Goal: Transaction & Acquisition: Purchase product/service

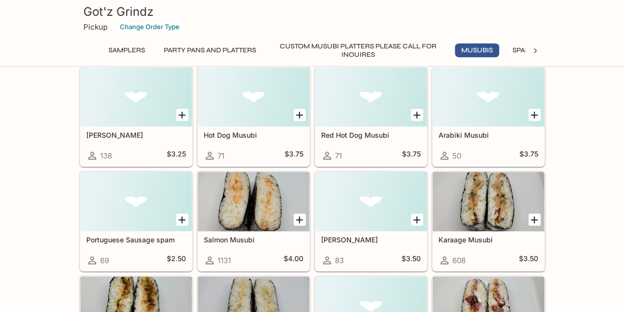
scroll to position [592, 0]
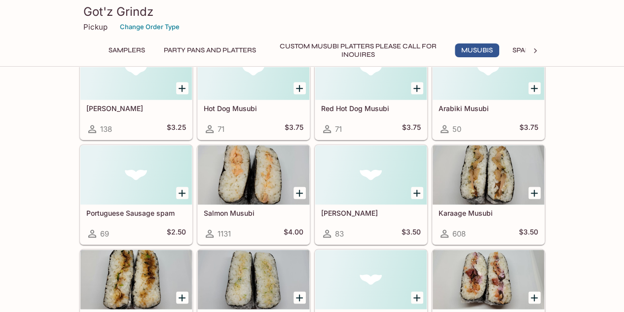
click at [484, 209] on h5 "Karaage Musubi" at bounding box center [489, 213] width 100 height 8
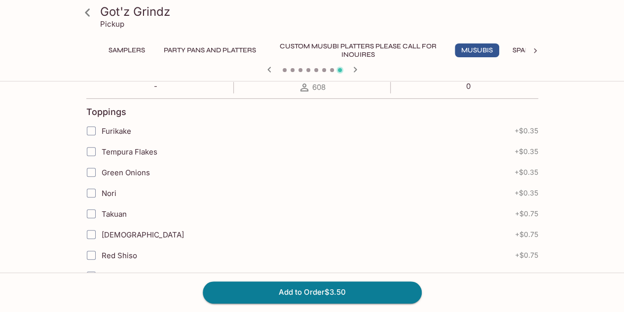
scroll to position [197, 0]
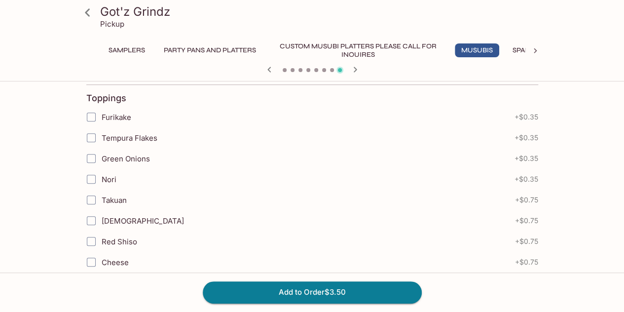
click at [145, 154] on span "Green Onions" at bounding box center [126, 158] width 48 height 9
click at [101, 154] on input "Green Onions" at bounding box center [91, 159] width 20 height 20
checkbox input "true"
click at [121, 176] on label "Nori" at bounding box center [250, 179] width 339 height 21
click at [101, 176] on input "Nori" at bounding box center [91, 179] width 20 height 20
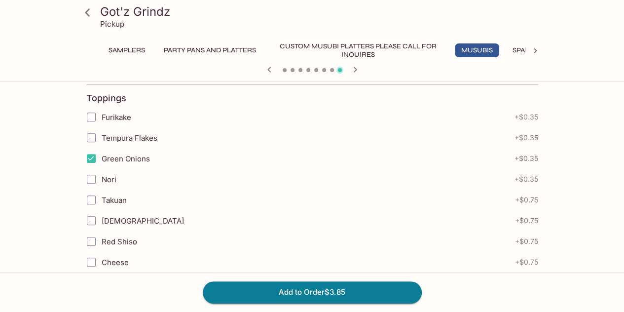
checkbox input "true"
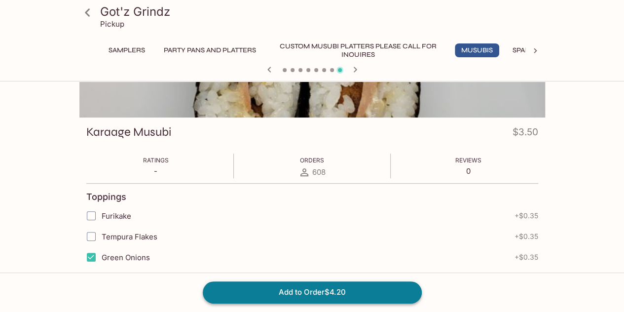
scroll to position [0, 0]
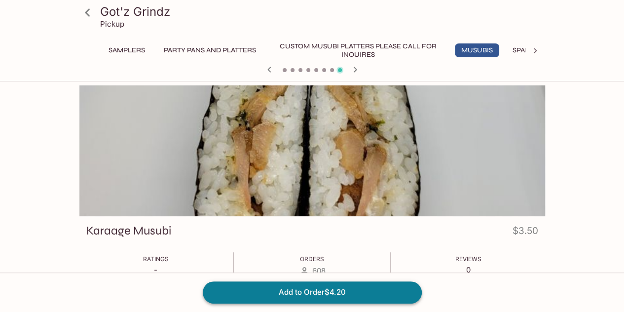
click at [331, 289] on button "Add to Order $4.20" at bounding box center [312, 292] width 219 height 22
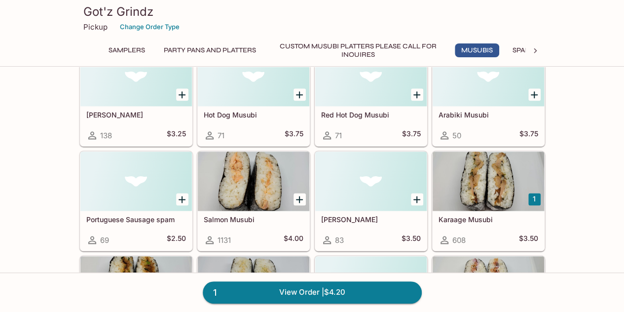
scroll to position [642, 0]
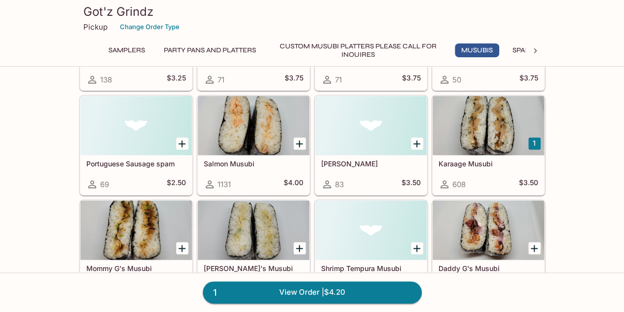
click at [143, 266] on h5 "Mommy G's Musubi" at bounding box center [136, 268] width 100 height 8
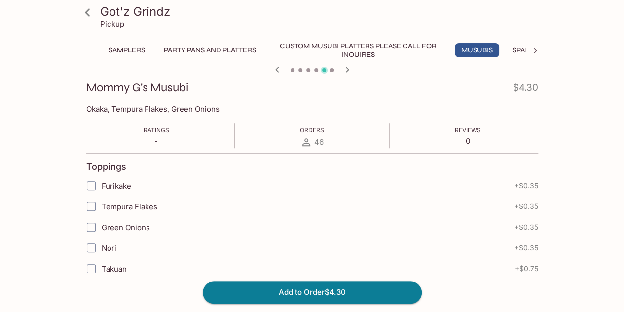
scroll to position [197, 0]
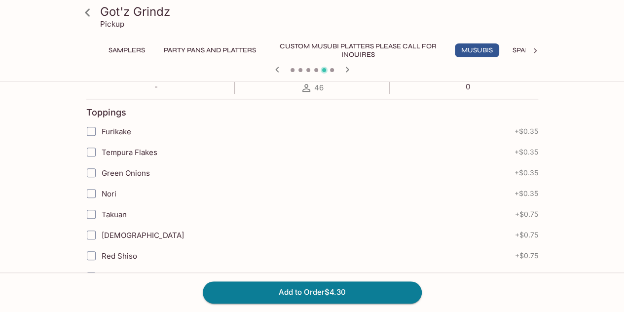
click at [113, 236] on span "[DEMOGRAPHIC_DATA]" at bounding box center [143, 235] width 82 height 9
click at [101, 236] on input "[DEMOGRAPHIC_DATA]" at bounding box center [91, 235] width 20 height 20
checkbox input "true"
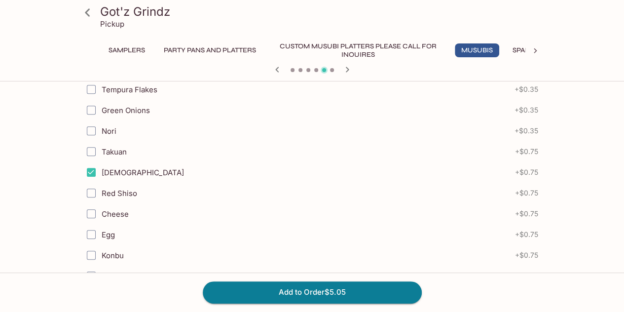
scroll to position [346, 0]
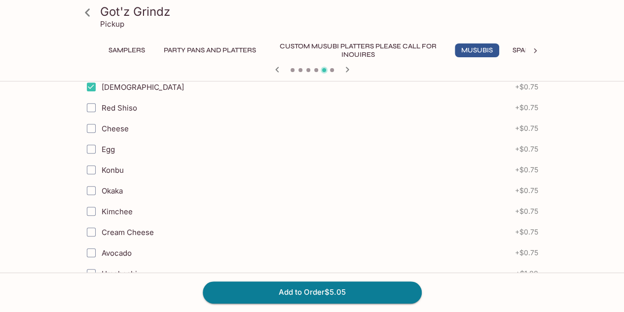
click at [145, 228] on span "Cream Cheese" at bounding box center [128, 232] width 52 height 9
click at [101, 228] on input "Cream Cheese" at bounding box center [91, 232] width 20 height 20
checkbox input "true"
click at [303, 287] on button "Add to Order $5.80" at bounding box center [312, 292] width 219 height 22
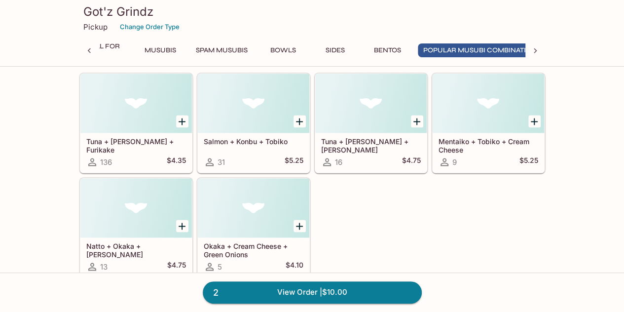
scroll to position [0, 341]
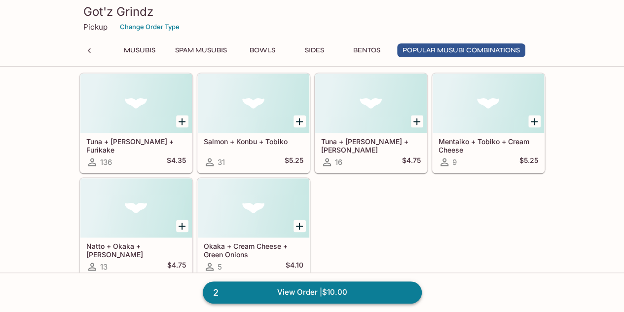
click at [359, 292] on link "2 View Order | $10.00" at bounding box center [312, 292] width 219 height 22
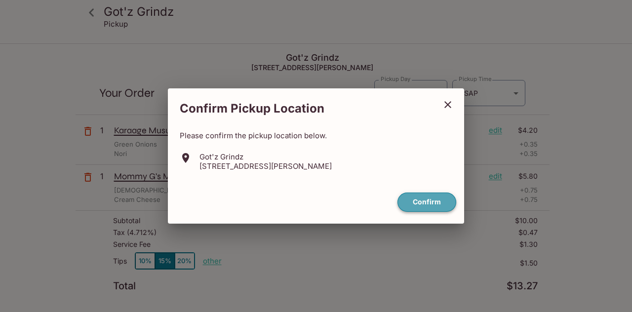
click at [434, 200] on button "Confirm" at bounding box center [426, 202] width 59 height 19
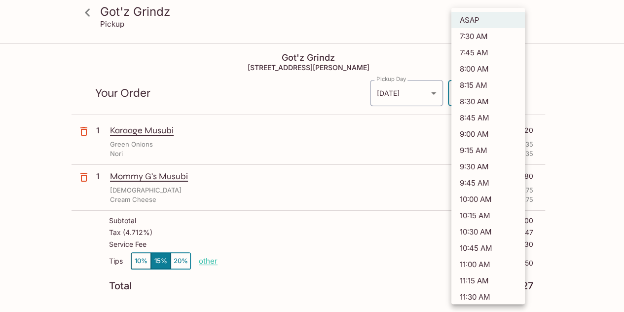
click at [452, 101] on body "Got'z Grindz Pickup Got'z Grindz [STREET_ADDRESS] Your Order Pickup Day [DATE] …" at bounding box center [312, 200] width 624 height 312
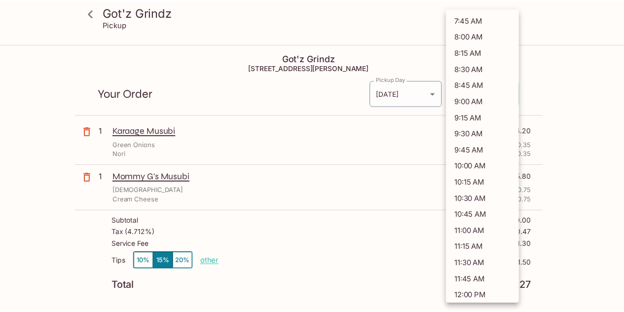
scroll to position [47, 0]
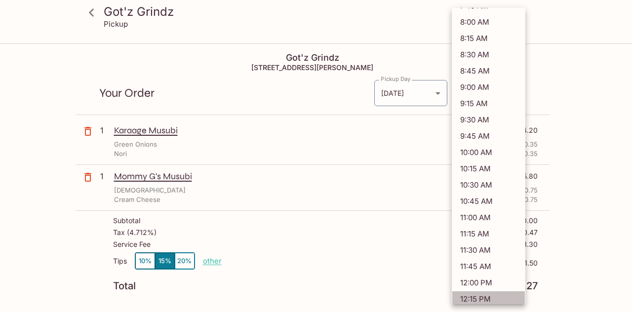
click at [500, 298] on li "12:15 PM" at bounding box center [489, 299] width 74 height 16
type input "[DATE]T22:15:41.052401Z"
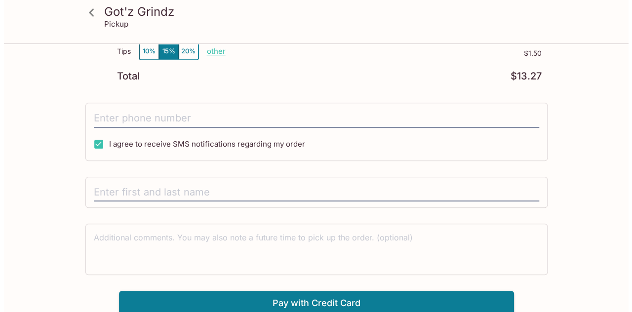
scroll to position [0, 0]
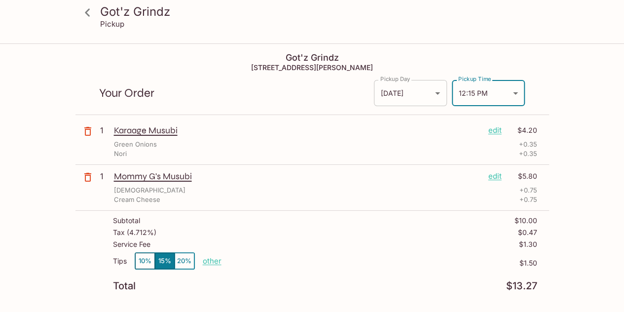
click at [436, 91] on body "Got'z Grindz Pickup Got'z Grindz [STREET_ADDRESS] Your Order Pickup Day [DATE] …" at bounding box center [312, 200] width 624 height 312
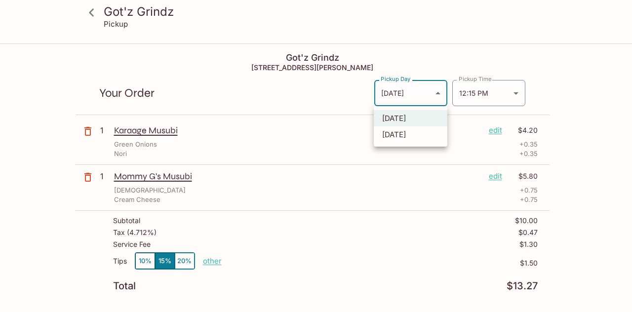
click at [403, 140] on li "[DATE]" at bounding box center [411, 134] width 74 height 16
type input "[DATE]"
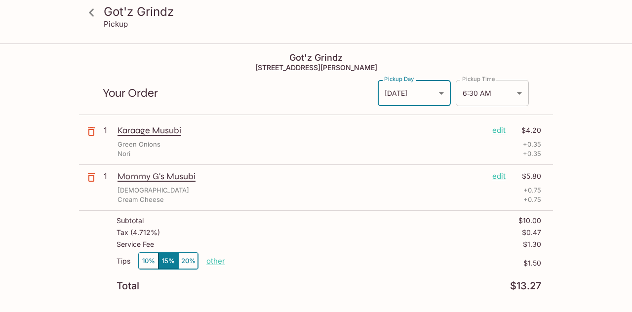
click at [499, 96] on body "Got'z Grindz Pickup Got'z Grindz [STREET_ADDRESS] Your Order Pickup Day [DATE] …" at bounding box center [316, 200] width 632 height 312
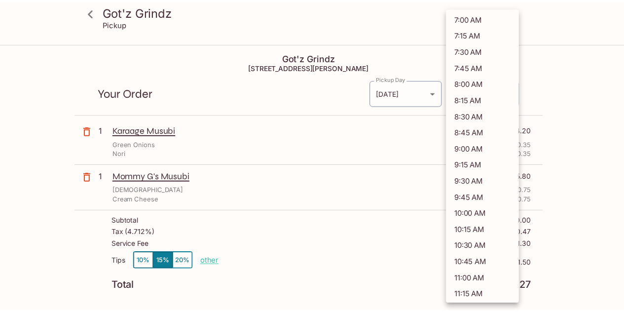
scroll to position [95, 0]
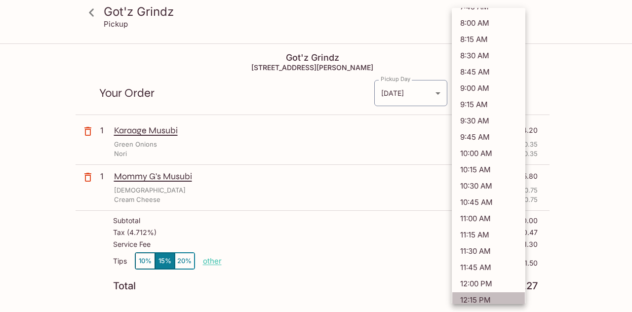
click at [495, 293] on li "12:15 PM" at bounding box center [489, 300] width 74 height 16
type input "[DATE]T22:15:00.000000Z"
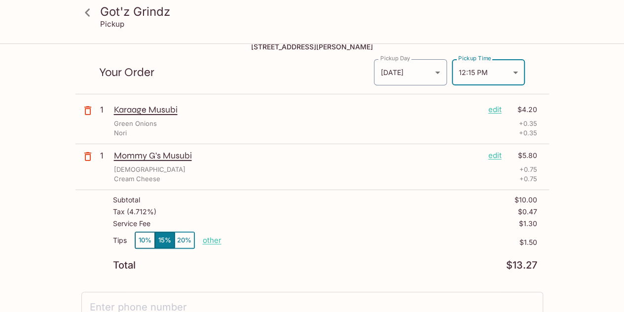
scroll to position [0, 0]
